Goal: Task Accomplishment & Management: Manage account settings

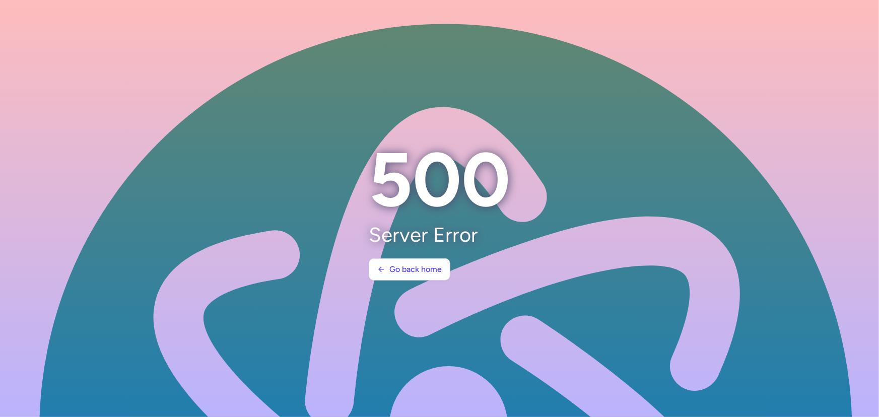
scroll to position [4833, 0]
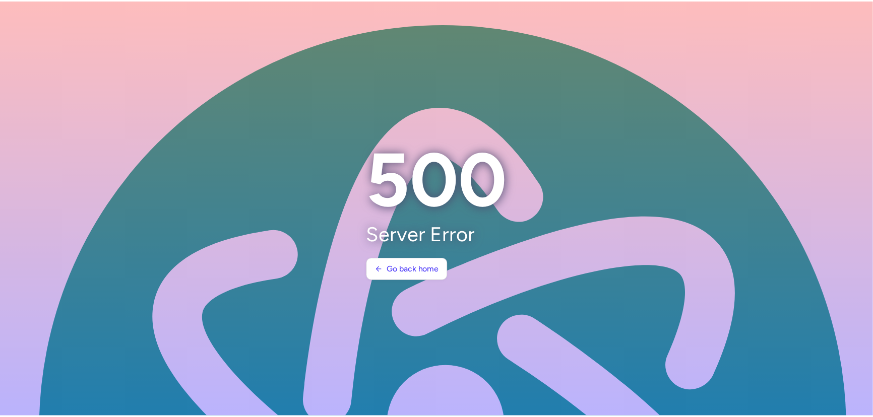
scroll to position [4833, 0]
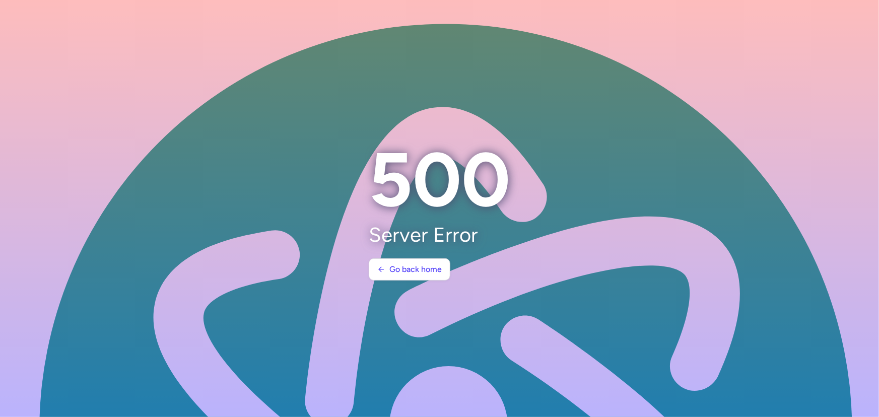
scroll to position [4833, 0]
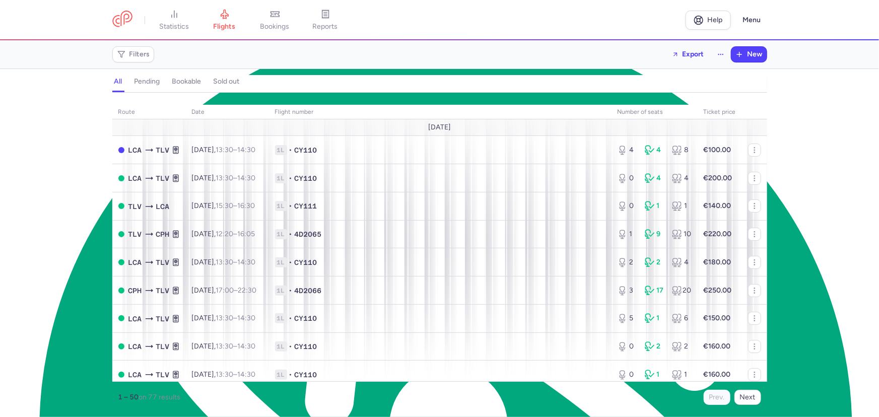
scroll to position [4833, 0]
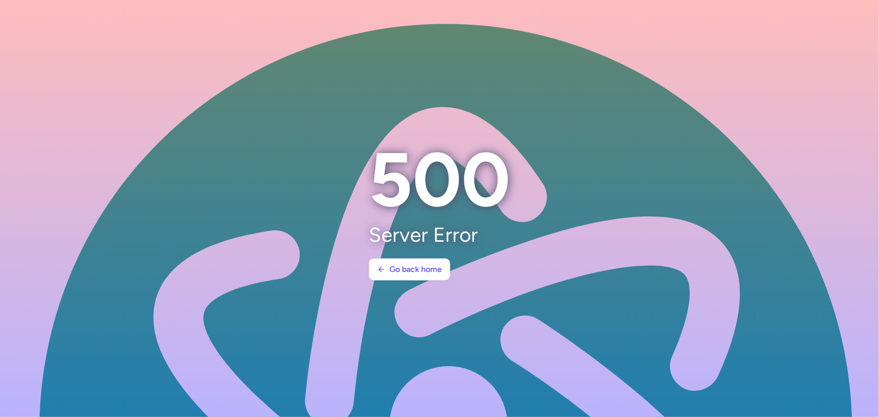
scroll to position [4833, 0]
click at [423, 261] on button "Go back home" at bounding box center [410, 269] width 82 height 22
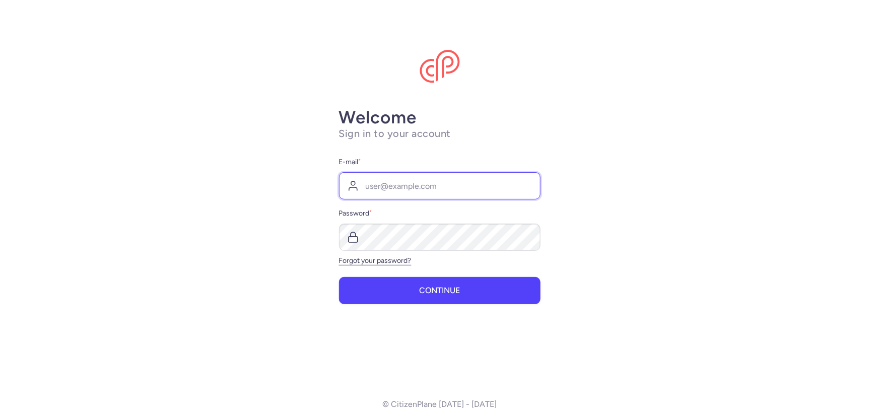
type input "[EMAIL_ADDRESS][DOMAIN_NAME]"
click at [429, 271] on form "E-mail * [EMAIL_ADDRESS][DOMAIN_NAME] Password * Forgot your password? Continue" at bounding box center [440, 230] width 202 height 148
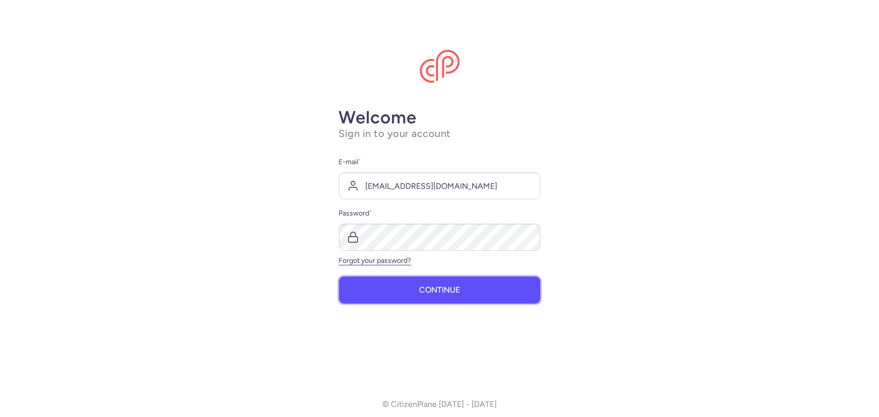
click at [431, 288] on span "Continue" at bounding box center [439, 290] width 41 height 9
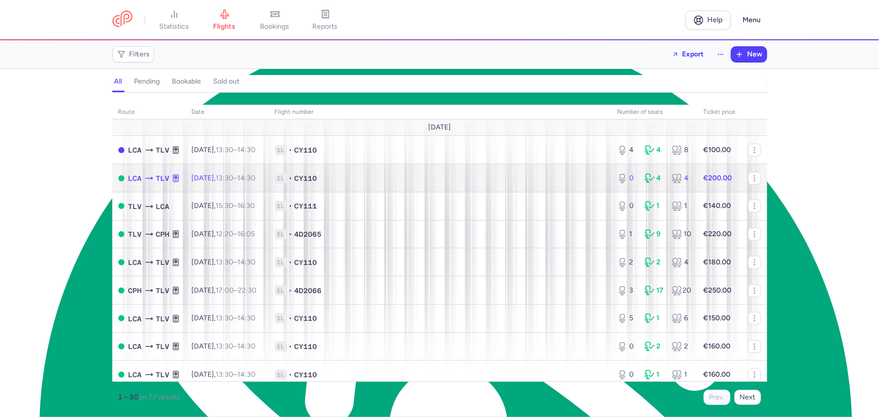
click at [400, 171] on td "1L • CY110" at bounding box center [440, 178] width 343 height 28
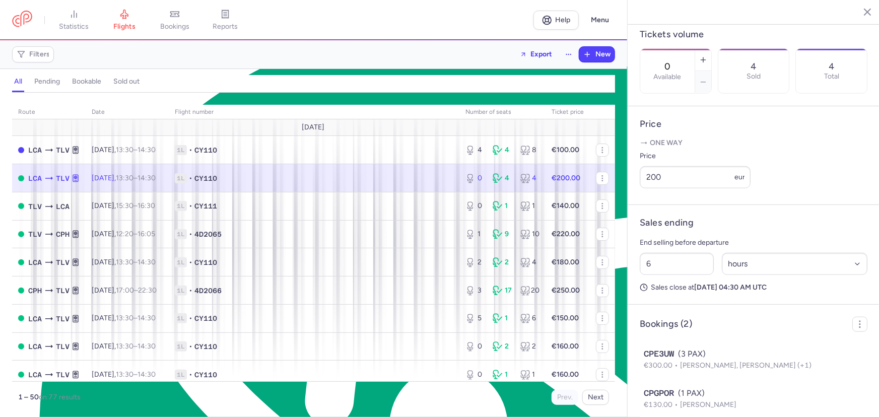
scroll to position [353, 0]
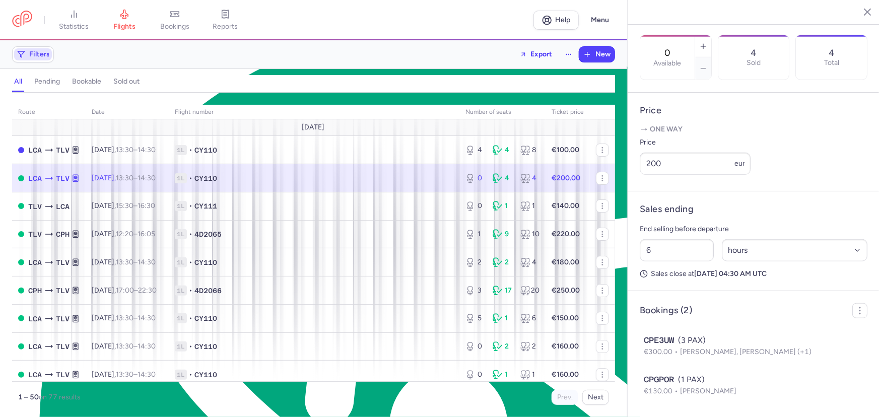
click at [48, 51] on span "Filters" at bounding box center [39, 54] width 21 height 8
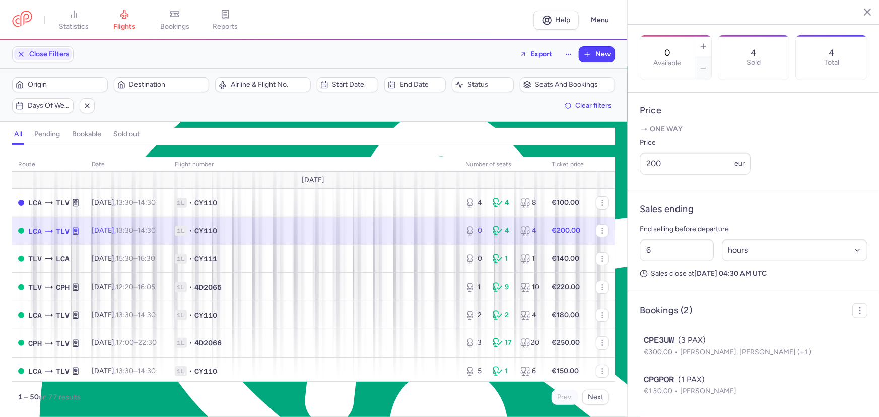
scroll to position [0, 0]
click at [330, 85] on span "Start date" at bounding box center [348, 85] width 58 height 12
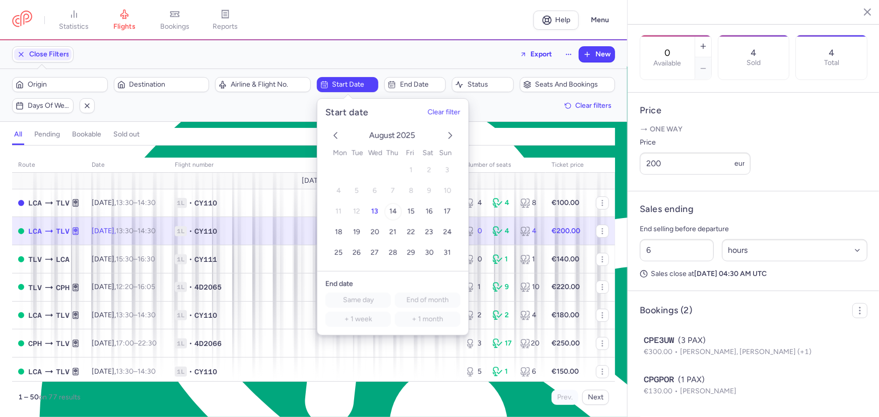
click at [392, 211] on span "14" at bounding box center [393, 211] width 8 height 9
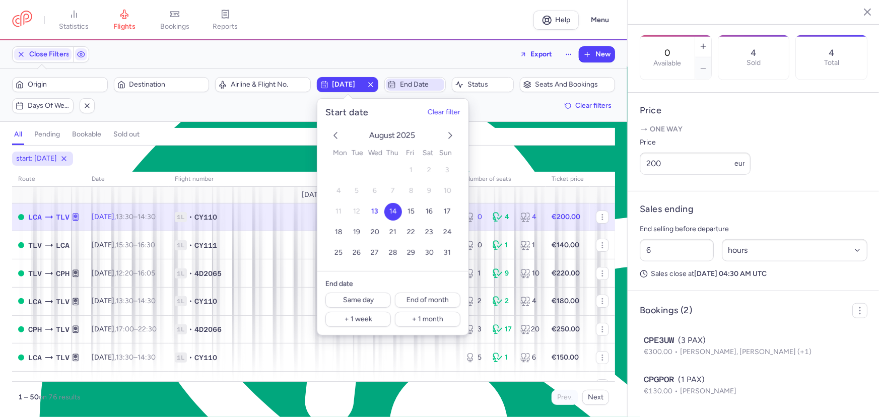
click at [407, 83] on span "End date" at bounding box center [421, 85] width 42 height 8
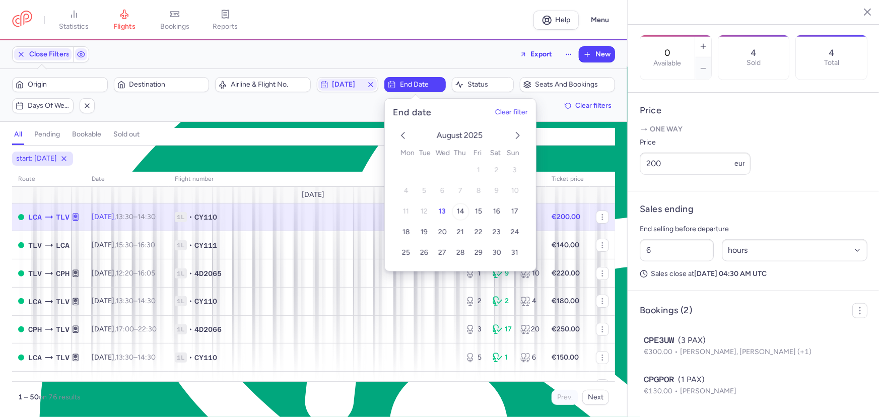
click at [455, 207] on button "14" at bounding box center [461, 212] width 18 height 18
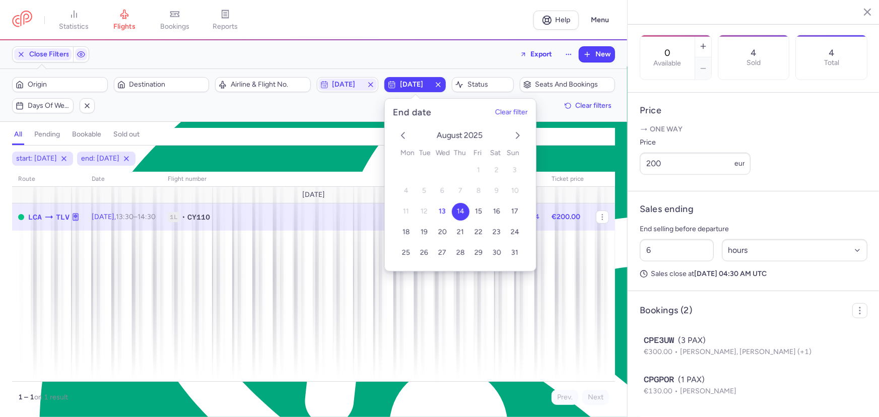
click at [344, 153] on div "start: [DATE] end: [DATE]" at bounding box center [313, 159] width 607 height 18
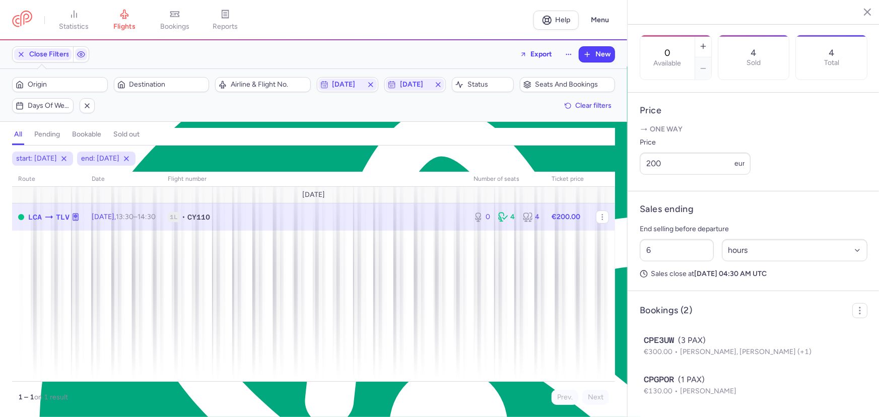
click at [579, 218] on strong "€200.00" at bounding box center [566, 217] width 29 height 9
click at [743, 251] on select "Select an option hours days" at bounding box center [795, 250] width 146 height 22
select select "days"
click at [722, 239] on select "Select an option hours days" at bounding box center [795, 250] width 146 height 22
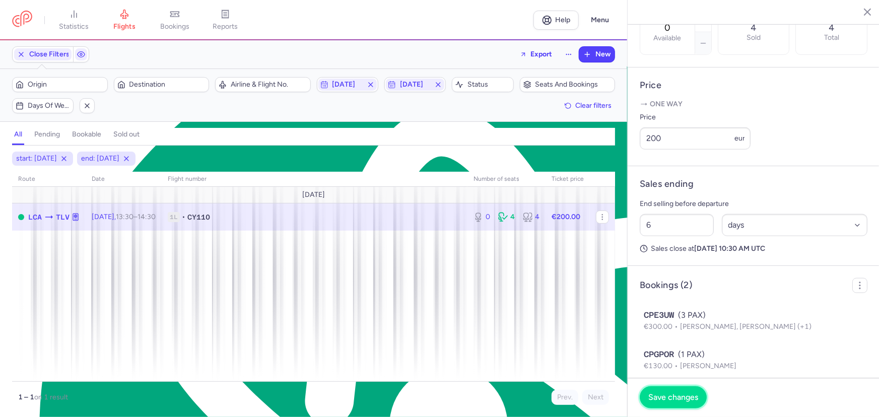
click at [683, 395] on span "Save changes" at bounding box center [674, 397] width 50 height 9
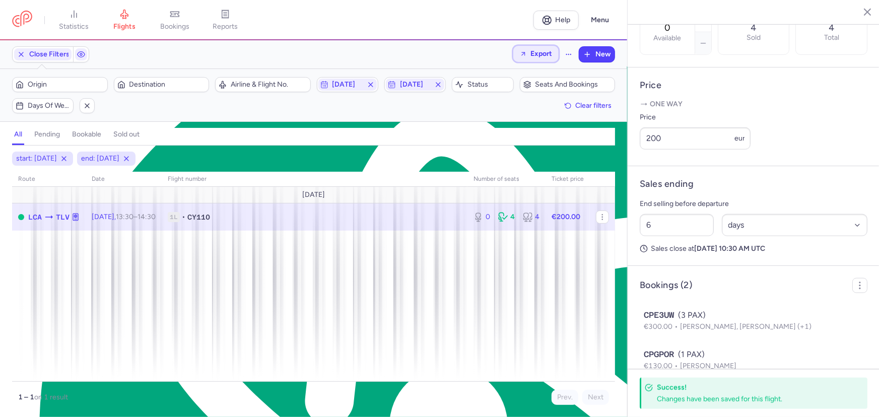
click at [532, 52] on span "Export" at bounding box center [542, 54] width 22 height 8
click at [529, 96] on button "Export PNLs" at bounding box center [509, 97] width 100 height 16
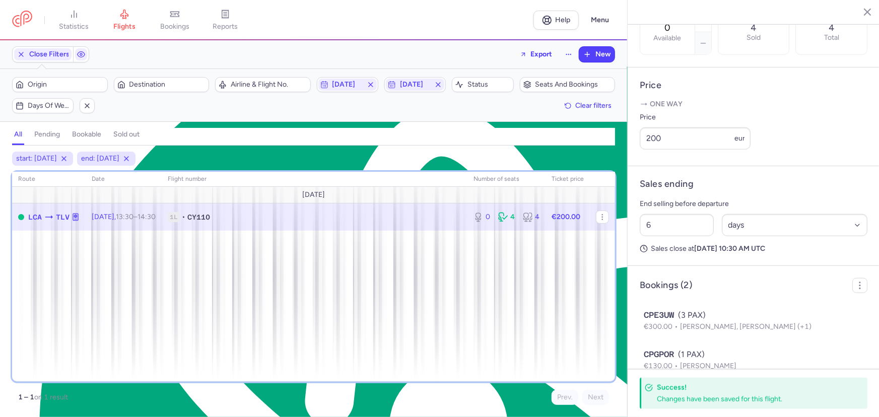
click at [473, 262] on div "route date Flight number number of seats Ticket price [DATE] LCA TLV [DATE] 13:…" at bounding box center [313, 277] width 603 height 210
